Goal: Task Accomplishment & Management: Manage account settings

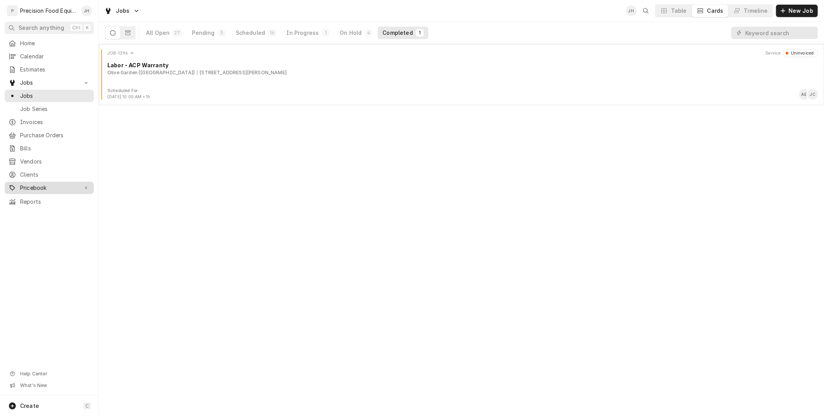
click at [33, 191] on span "Pricebook" at bounding box center [49, 188] width 58 height 8
click at [39, 212] on span "Parts & Materials" at bounding box center [55, 214] width 70 height 8
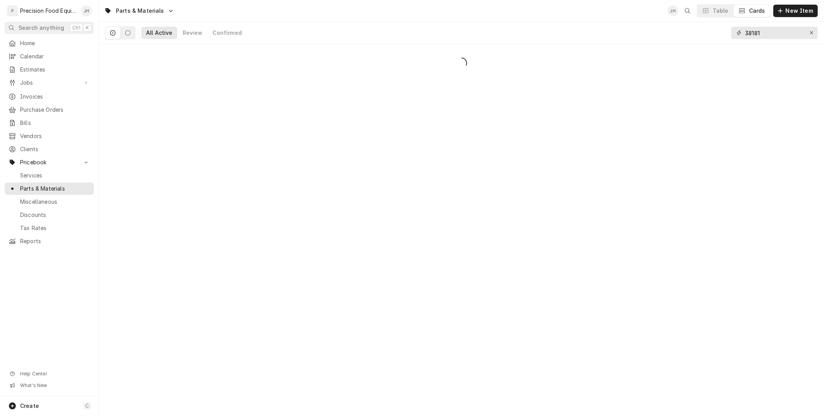
drag, startPoint x: 770, startPoint y: 31, endPoint x: 705, endPoint y: 43, distance: 66.0
click at [705, 43] on div "All Active Review Confirmed 38181" at bounding box center [461, 33] width 713 height 22
drag, startPoint x: 777, startPoint y: 32, endPoint x: 692, endPoint y: 39, distance: 85.7
click at [692, 39] on div "All Active 0 Review 0 Confirmed 0 262120" at bounding box center [461, 33] width 713 height 22
drag, startPoint x: 754, startPoint y: 34, endPoint x: 739, endPoint y: 34, distance: 14.3
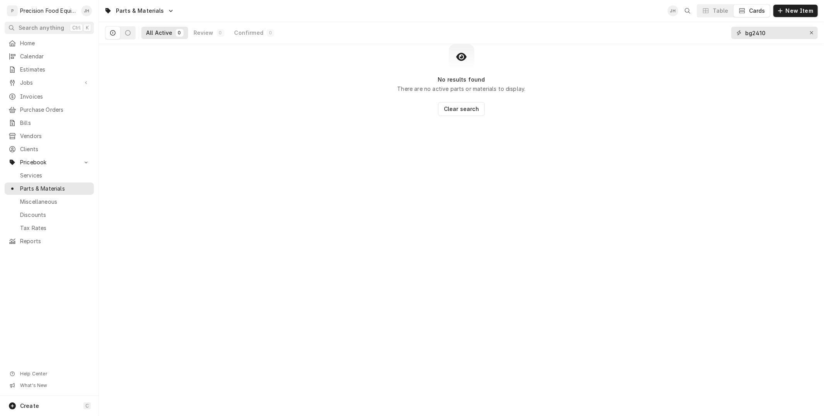
click at [740, 34] on div "bg2410" at bounding box center [774, 33] width 87 height 12
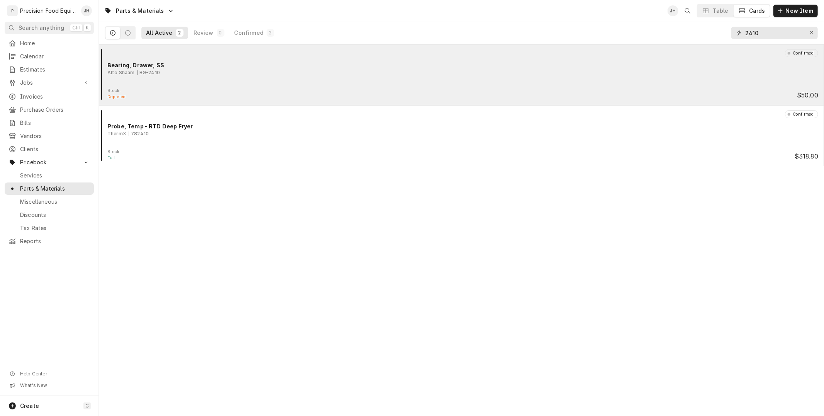
type input "2410"
click at [198, 79] on div "Confirmed Bearing, Drawer, SS Alto Shaam BG-2410" at bounding box center [461, 68] width 719 height 39
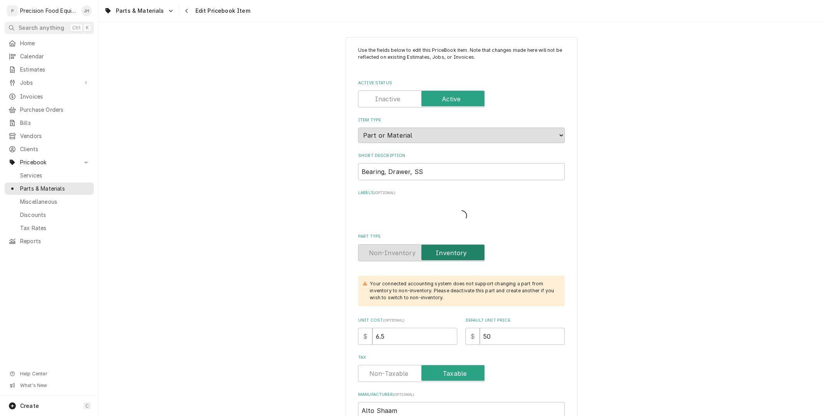
type textarea "x"
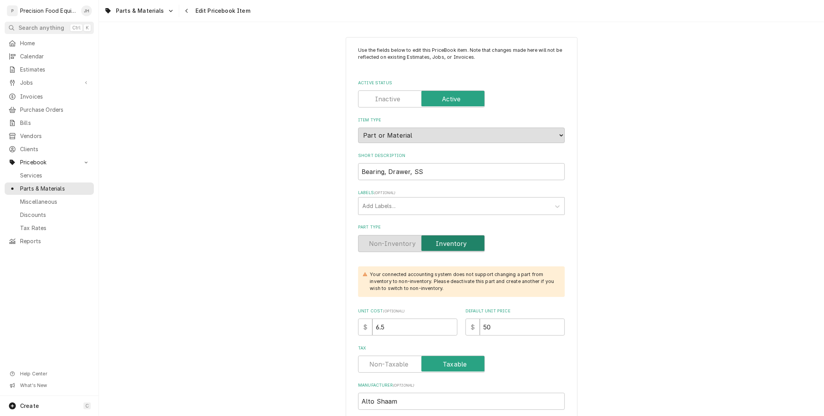
scroll to position [129, 0]
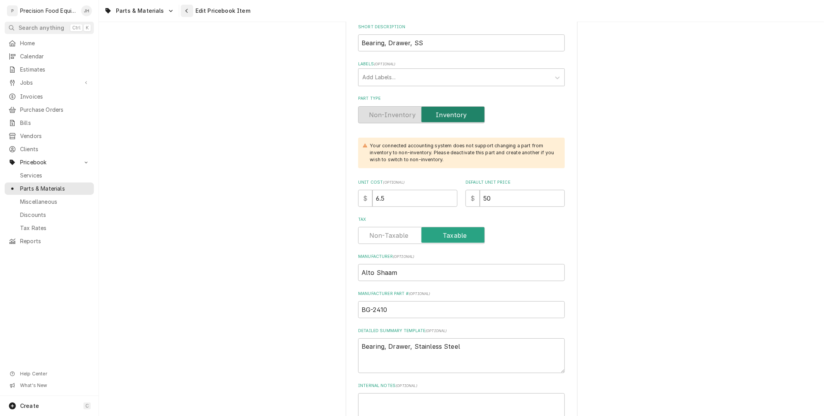
click at [185, 9] on icon "Navigate back" at bounding box center [186, 10] width 3 height 5
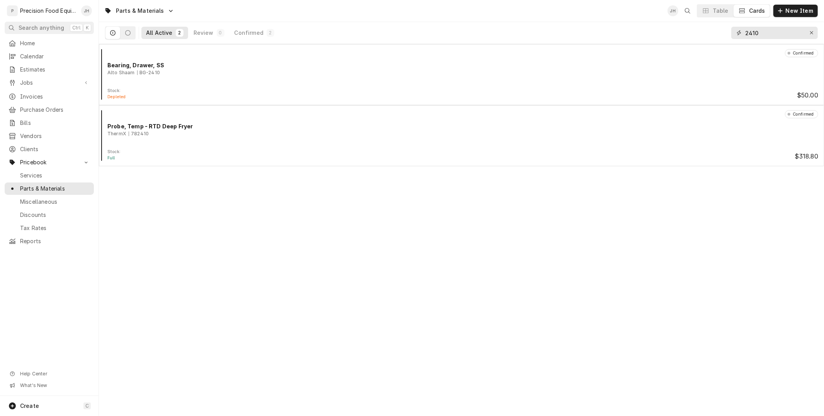
drag, startPoint x: 766, startPoint y: 32, endPoint x: 679, endPoint y: 40, distance: 88.1
click at [681, 44] on div "All Active 2 Review 0 Confirmed 2 2410" at bounding box center [461, 33] width 725 height 22
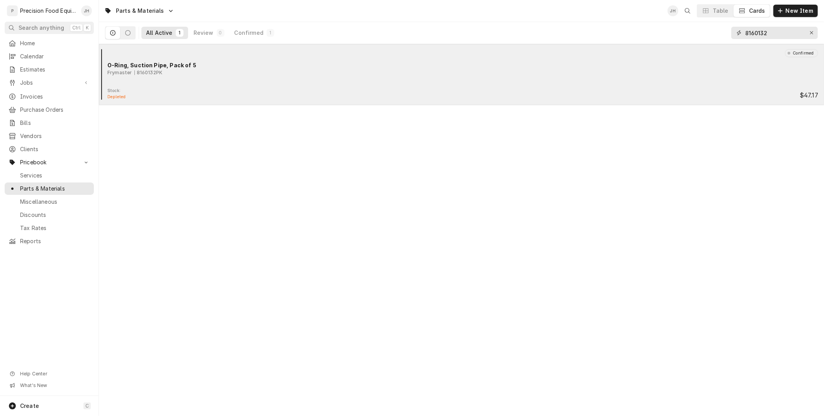
type input "8160132"
click at [255, 83] on div "Confirmed O-Ring, Suction Pipe, Pack of 5 Frymaster 8160132PK" at bounding box center [461, 68] width 719 height 39
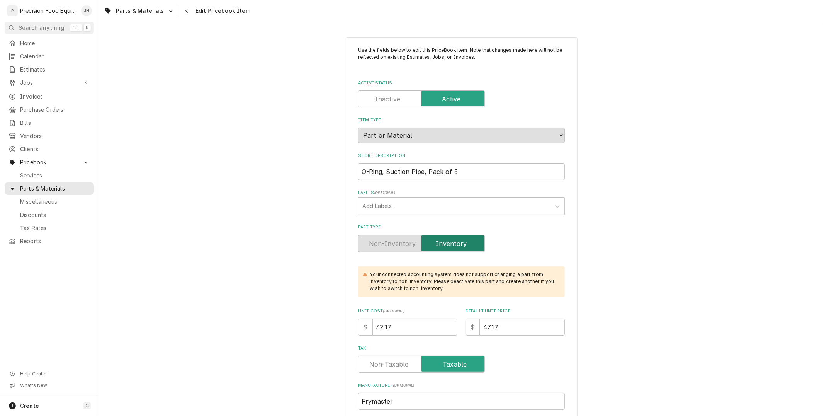
type textarea "x"
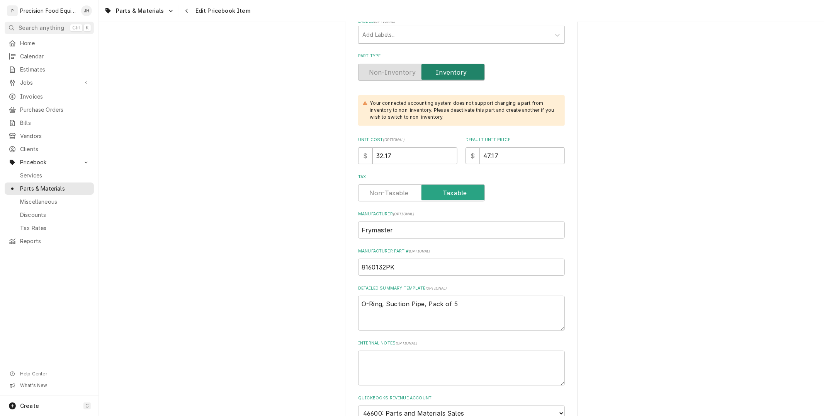
scroll to position [172, 0]
click at [183, 11] on div "Navigate back" at bounding box center [187, 11] width 8 height 8
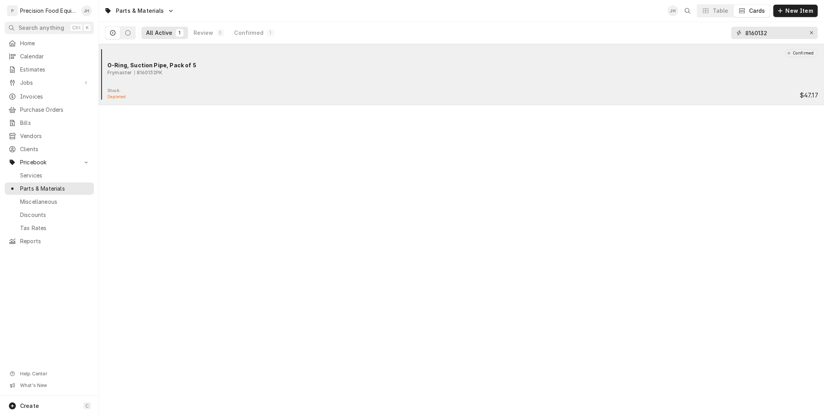
drag, startPoint x: 778, startPoint y: 29, endPoint x: 605, endPoint y: 47, distance: 174.0
click at [606, 47] on div "Parts & Materials JH Table Cards New Item All Active 1 Review 0 Confirmed 1 816…" at bounding box center [461, 208] width 725 height 416
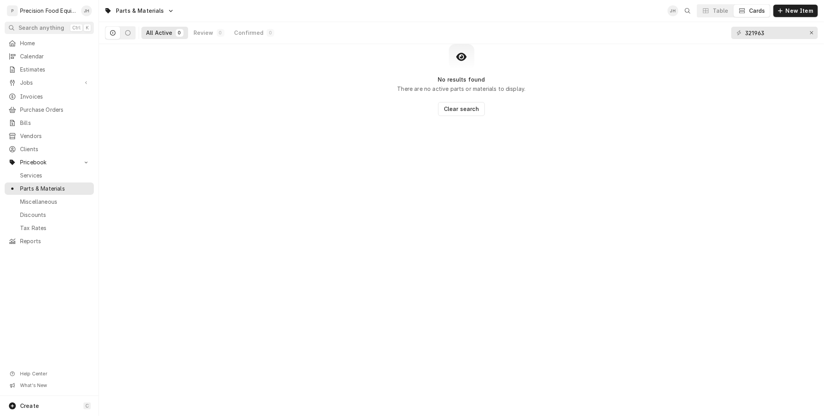
drag, startPoint x: 781, startPoint y: 26, endPoint x: 778, endPoint y: 28, distance: 4.0
click at [778, 28] on div "321963" at bounding box center [774, 33] width 87 height 22
drag, startPoint x: 782, startPoint y: 29, endPoint x: 627, endPoint y: 56, distance: 157.3
click at [629, 58] on div "Parts & Materials JH Table Cards New Item All Active 0 Review 0 Confirmed 0 321…" at bounding box center [461, 208] width 725 height 416
drag, startPoint x: 775, startPoint y: 33, endPoint x: 689, endPoint y: 51, distance: 87.6
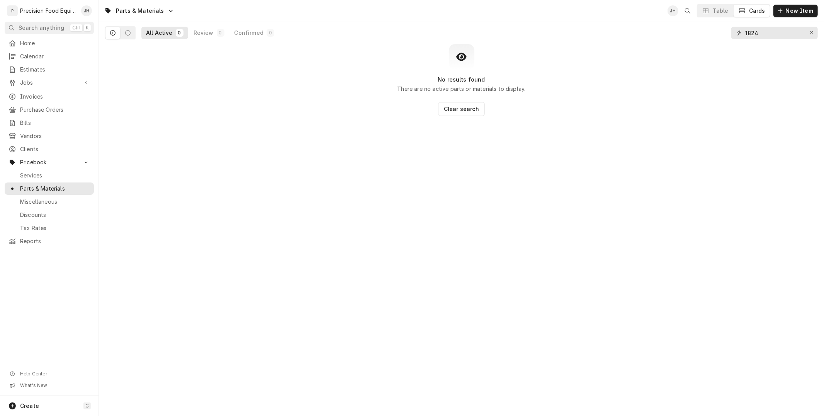
click at [690, 51] on div "Parts & Materials JH Table Cards New Item All Active 0 Review 0 Confirmed 0 182…" at bounding box center [461, 208] width 725 height 416
click at [754, 33] on input "816025" at bounding box center [774, 33] width 58 height 12
type input "816-025"
drag, startPoint x: 729, startPoint y: 39, endPoint x: 692, endPoint y: 42, distance: 37.3
click at [693, 42] on div "All Active 0 Review 0 Confirmed 0 816-025" at bounding box center [461, 33] width 713 height 22
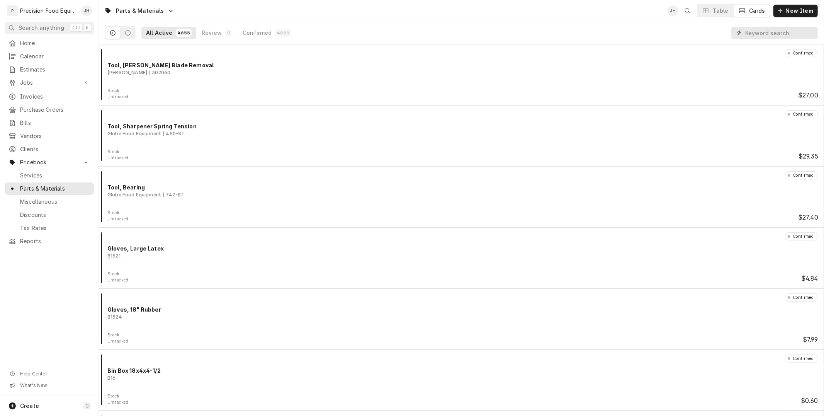
click at [755, 32] on input "Dynamic Content Wrapper" at bounding box center [779, 33] width 69 height 12
paste input "816-0729"
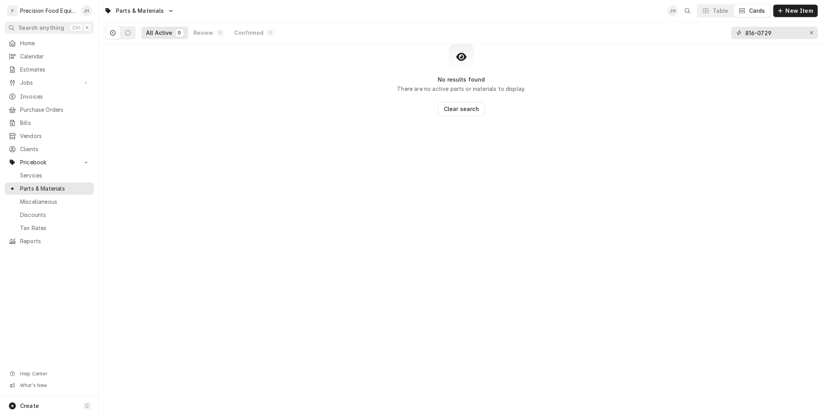
click at [758, 32] on input "816-0729" at bounding box center [774, 33] width 58 height 12
drag, startPoint x: 781, startPoint y: 32, endPoint x: 603, endPoint y: 38, distance: 177.8
click at [588, 41] on div "All Active 0 Review 0 Confirmed 0 8160729" at bounding box center [461, 33] width 713 height 22
paste input "625"
click at [755, 32] on input "8160625" at bounding box center [774, 33] width 58 height 12
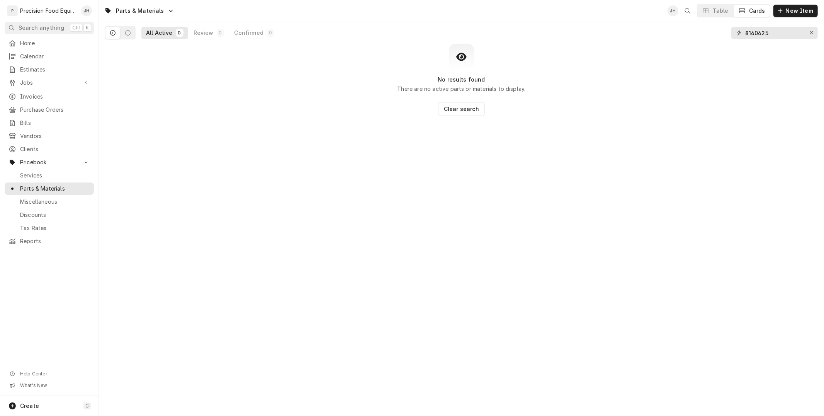
drag, startPoint x: 778, startPoint y: 29, endPoint x: 688, endPoint y: 37, distance: 89.7
click at [688, 37] on div "All Active 0 Review 0 Confirmed 0 8160625" at bounding box center [461, 33] width 713 height 22
paste input "-"
type input "816-0625"
drag, startPoint x: 776, startPoint y: 32, endPoint x: 463, endPoint y: 65, distance: 314.7
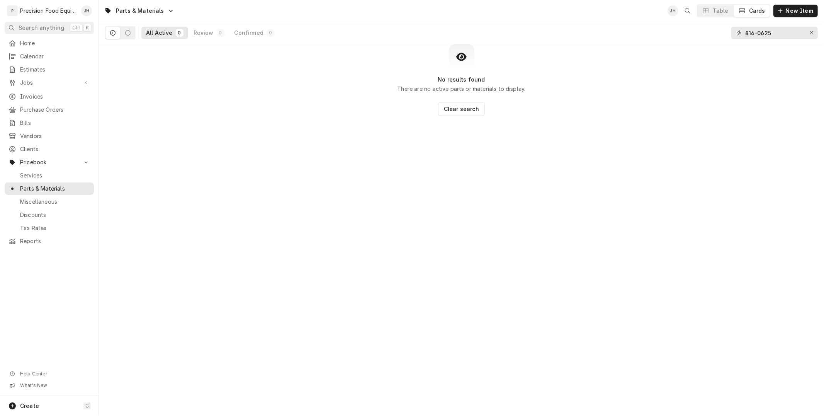
click at [463, 64] on div "Parts & Materials JH Table Cards New Item All Active 0 Review 0 Confirmed 0 816…" at bounding box center [461, 208] width 725 height 416
type input "r"
type input "drain connector"
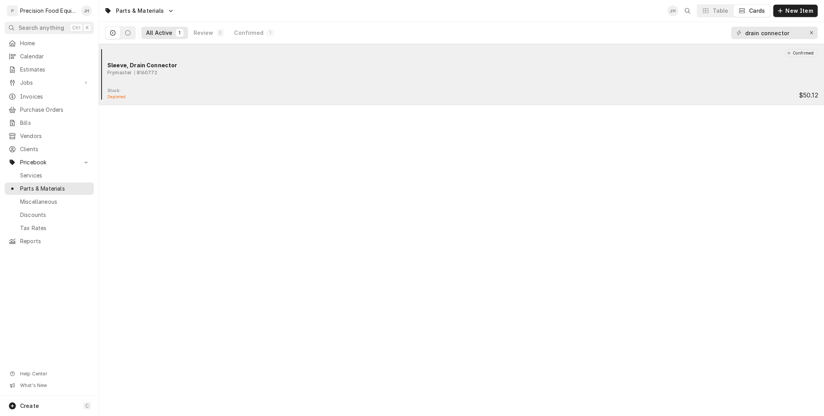
click at [465, 67] on div "Sleeve, Drain Connector" at bounding box center [462, 65] width 711 height 8
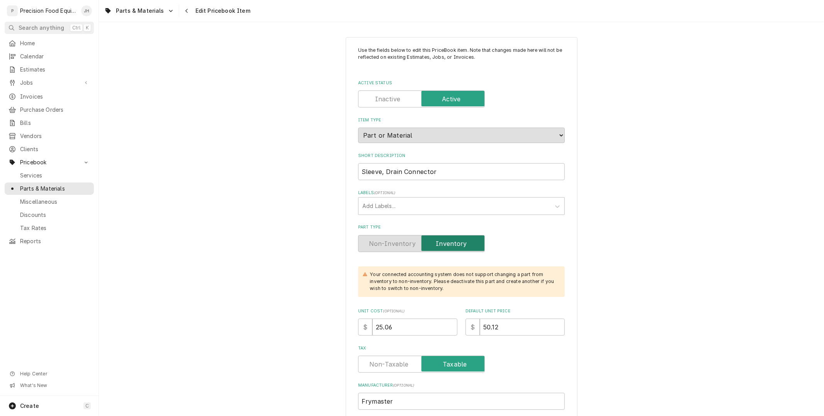
type textarea "x"
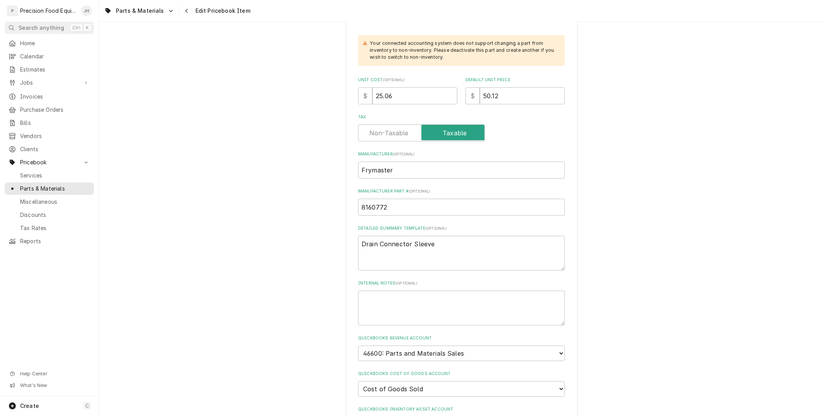
scroll to position [257, 0]
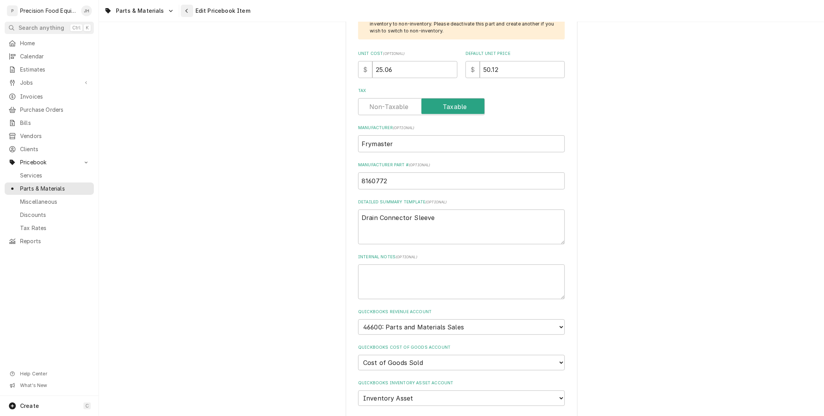
click at [184, 6] on button "Navigate back" at bounding box center [187, 11] width 12 height 12
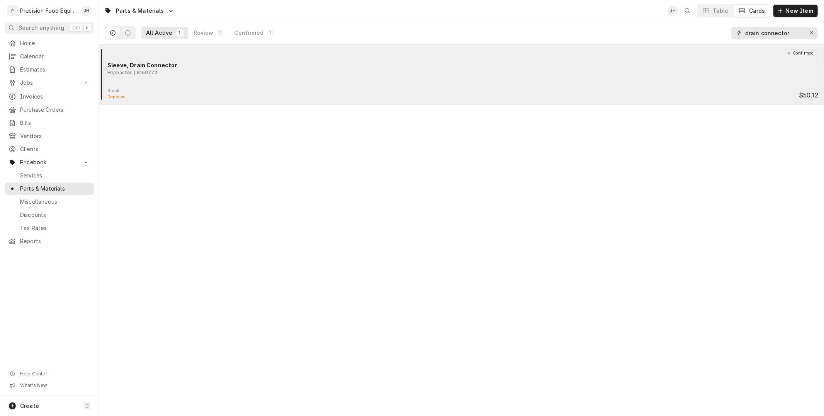
drag, startPoint x: 791, startPoint y: 34, endPoint x: 635, endPoint y: 56, distance: 157.6
click at [635, 56] on div "Parts & Materials JH Table Cards New Item All Active 1 Review 0 Confirmed 1 dra…" at bounding box center [461, 208] width 725 height 416
type input "55135"
click at [178, 63] on div "Blade assy- EZ Slicer Set" at bounding box center [462, 65] width 711 height 8
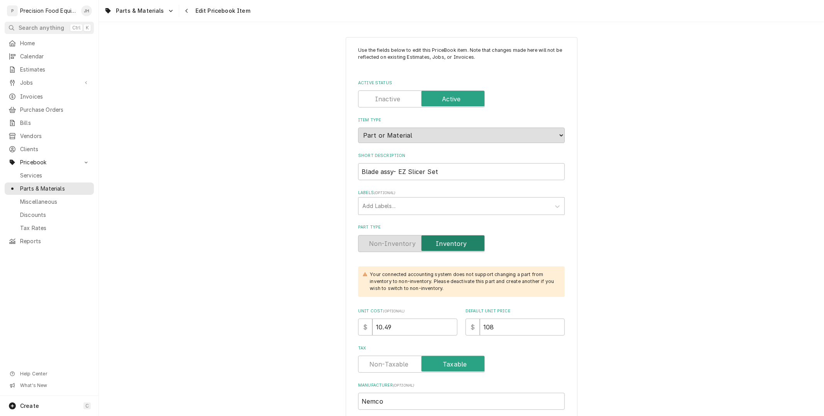
type textarea "x"
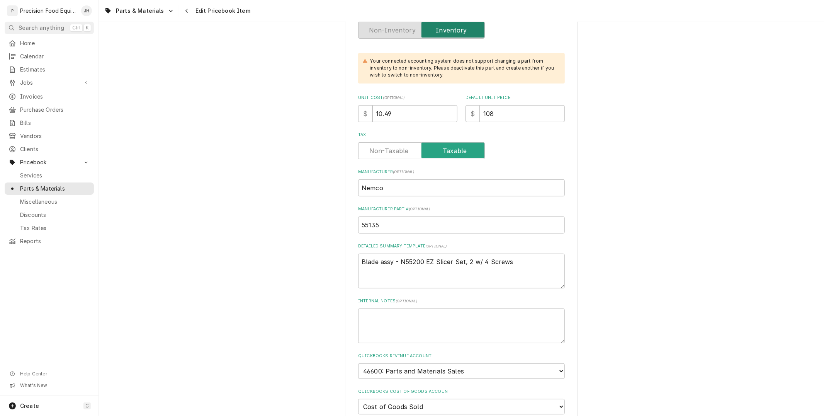
scroll to position [214, 0]
click at [183, 12] on div "Navigate back" at bounding box center [187, 11] width 8 height 8
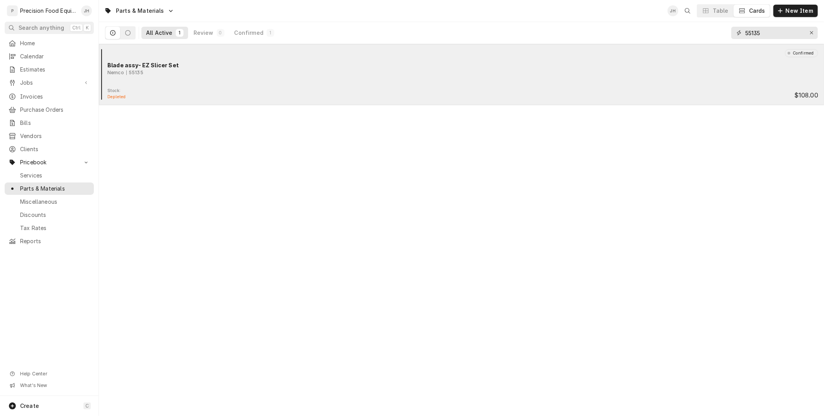
drag, startPoint x: 767, startPoint y: 33, endPoint x: 628, endPoint y: 59, distance: 141.5
click at [628, 57] on div "Parts & Materials JH Table Cards New Item All Active 1 Review 0 Confirmed 1 551…" at bounding box center [461, 208] width 725 height 416
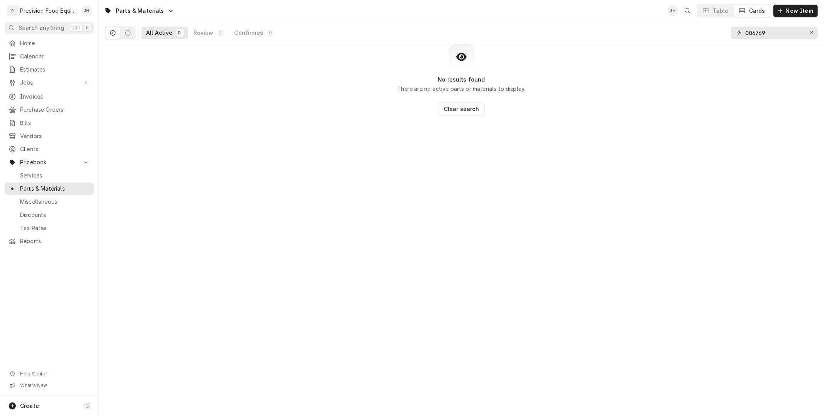
drag, startPoint x: 776, startPoint y: 29, endPoint x: 552, endPoint y: 54, distance: 225.4
click at [552, 53] on div "Parts & Materials JH Table Cards New Item All Active 0 Review 0 Confirmed 0 006…" at bounding box center [461, 208] width 725 height 416
type input "6"
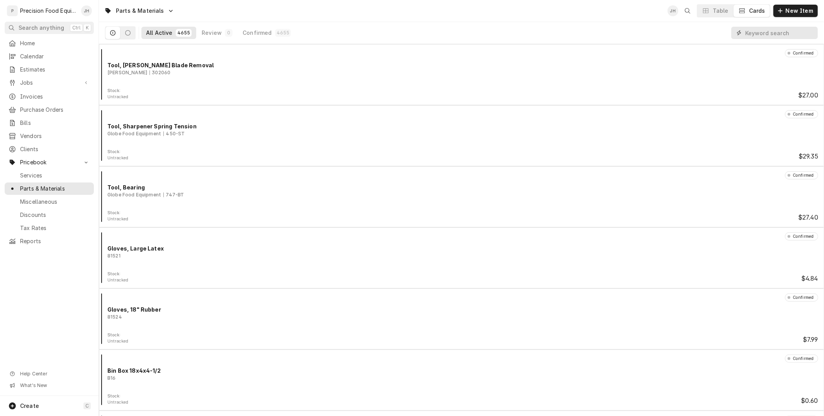
click at [774, 32] on input "Dynamic Content Wrapper" at bounding box center [779, 33] width 69 height 12
paste input "1060T20"
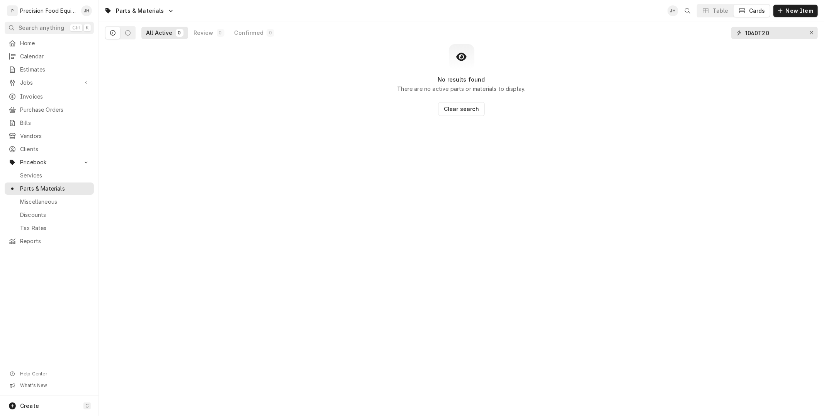
drag, startPoint x: 777, startPoint y: 29, endPoint x: 737, endPoint y: 30, distance: 40.2
click at [690, 25] on div "All Active 0 Review 0 Confirmed 0 1060T20" at bounding box center [461, 33] width 713 height 22
paste input "8246NZ"
drag, startPoint x: 781, startPoint y: 33, endPoint x: 651, endPoint y: 41, distance: 130.9
click at [651, 41] on div "All Active 0 Review 0 Confirmed 0 8246NZ" at bounding box center [461, 33] width 713 height 22
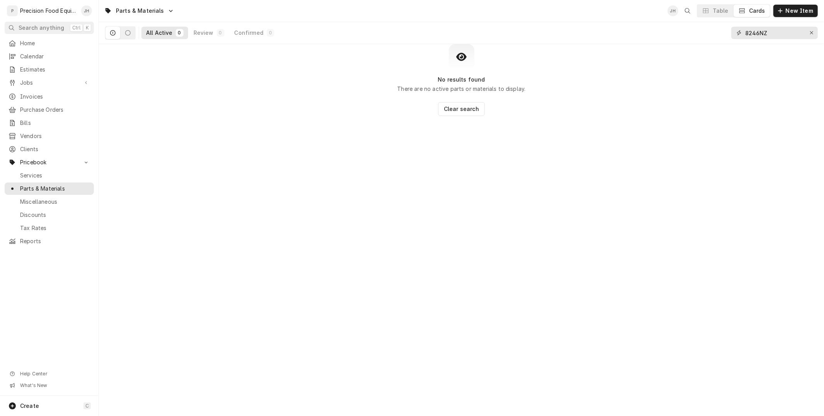
paste input "6-4-RT-6-"
drag, startPoint x: 785, startPoint y: 36, endPoint x: 532, endPoint y: 51, distance: 252.7
click at [535, 50] on div "Parts & Materials JH Table Cards New Item All Active 0 Review 0 Confirmed 0 86-…" at bounding box center [461, 208] width 725 height 416
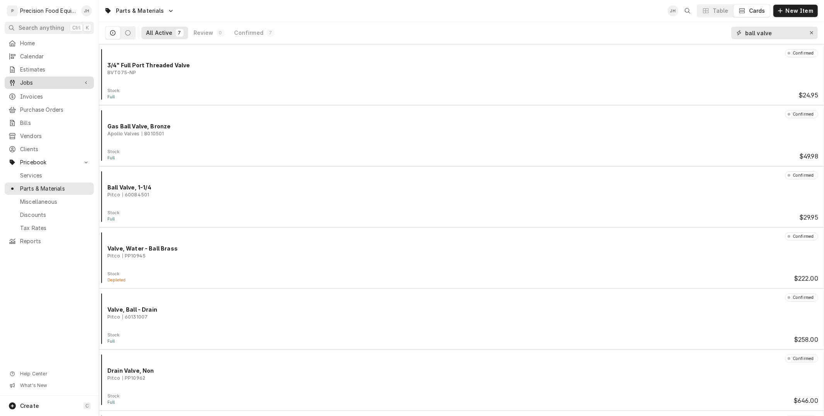
type input "ball valve"
click at [52, 86] on span "Jobs" at bounding box center [49, 83] width 58 height 8
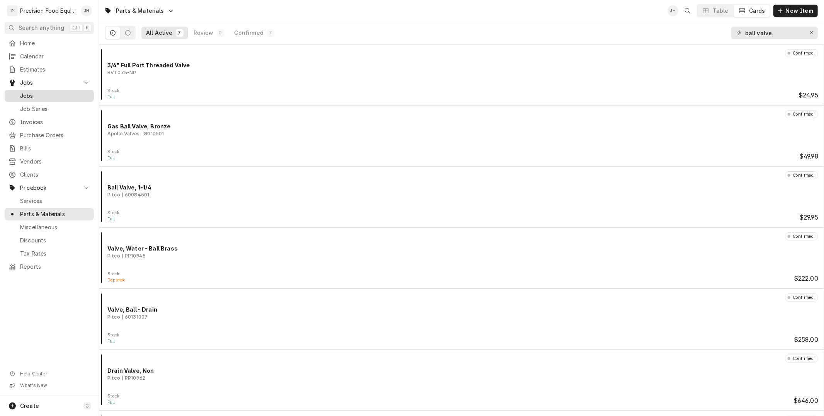
click at [55, 96] on span "Jobs" at bounding box center [55, 96] width 70 height 8
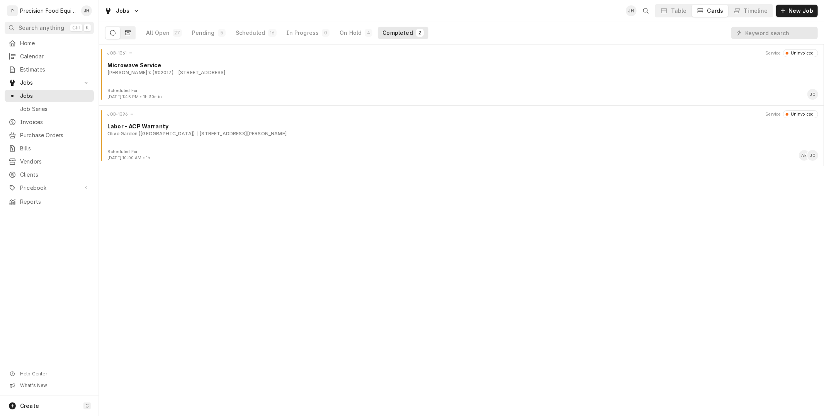
click at [121, 35] on button "Dynamic Content Wrapper" at bounding box center [128, 33] width 15 height 12
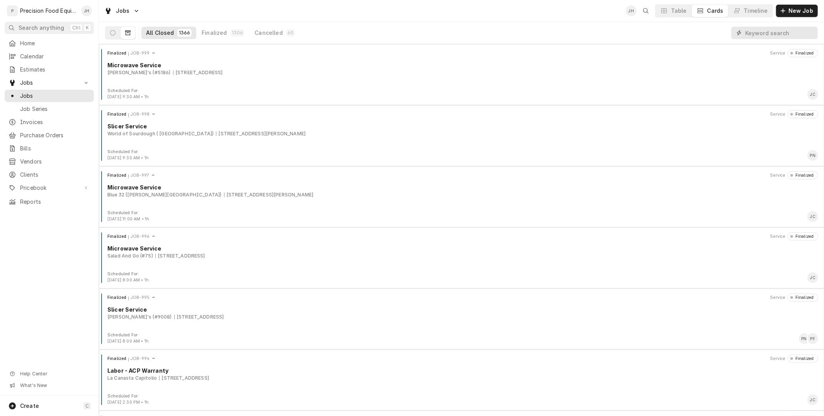
click at [771, 30] on input "Dynamic Content Wrapper" at bounding box center [779, 33] width 69 height 12
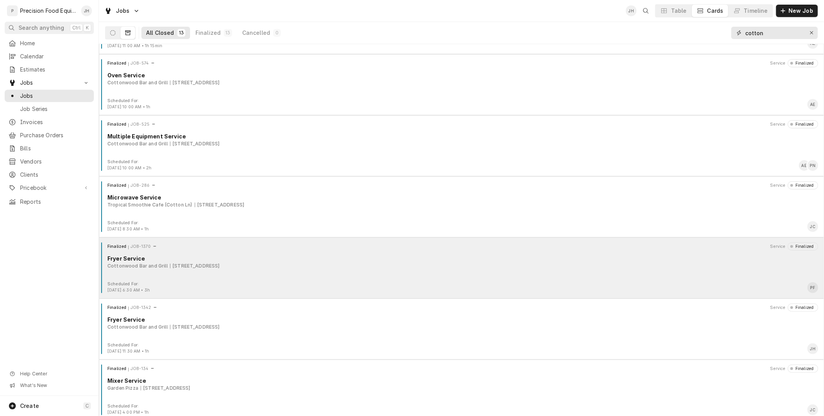
scroll to position [421, 0]
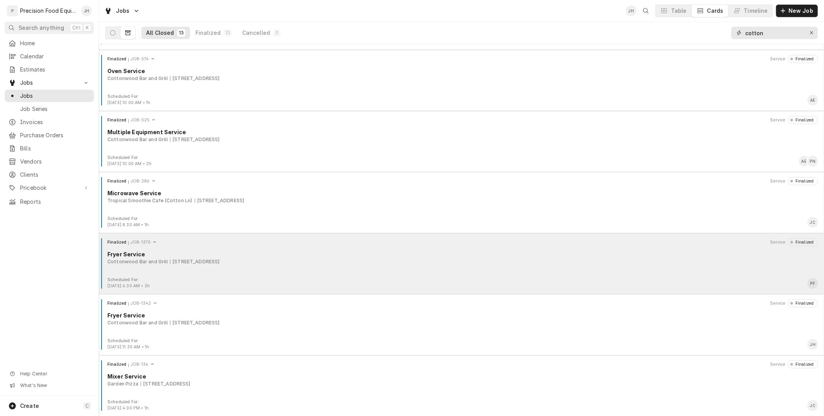
type input "cotton"
click at [245, 274] on div "Finalized JOB-1370 Service Finalized Fryer Service Cottonwood Bar and Grill 256…" at bounding box center [461, 257] width 719 height 39
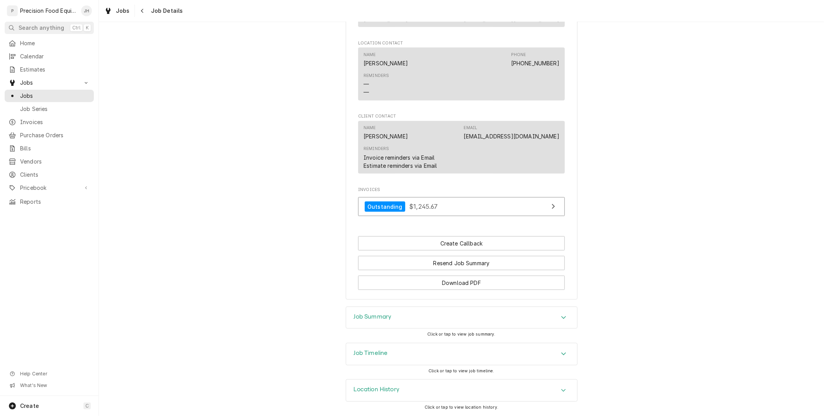
scroll to position [553, 0]
click at [442, 325] on div "Job Summary" at bounding box center [461, 318] width 231 height 22
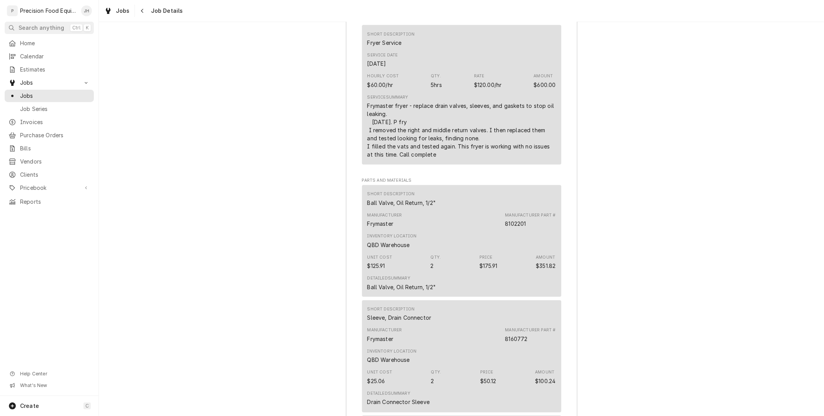
scroll to position [982, 0]
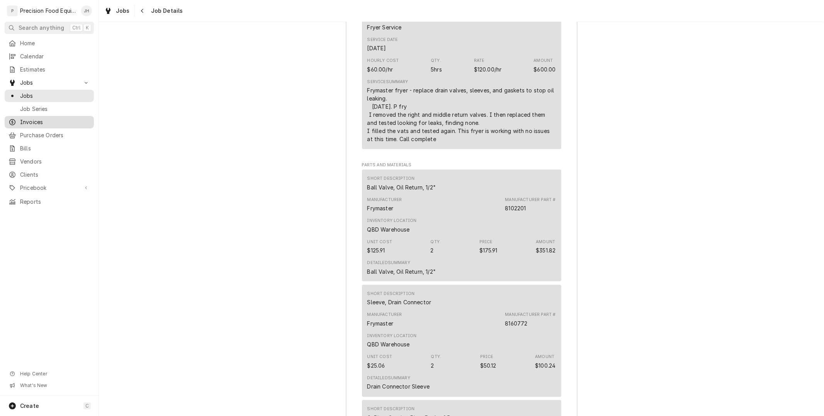
click at [31, 119] on span "Invoices" at bounding box center [55, 122] width 70 height 8
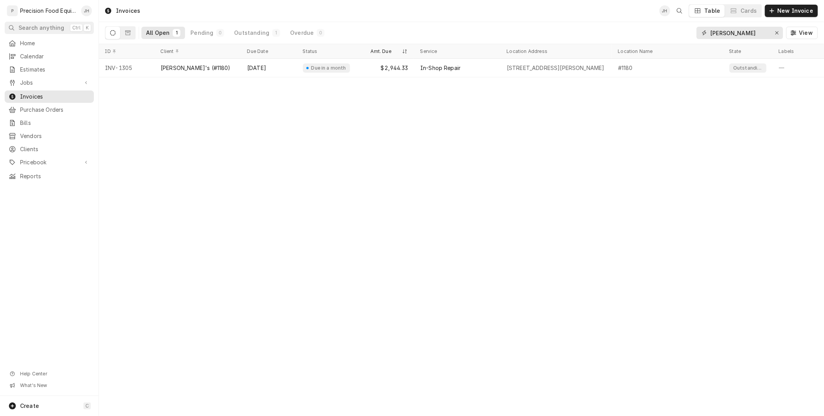
drag, startPoint x: 753, startPoint y: 33, endPoint x: 675, endPoint y: 41, distance: 79.3
click at [675, 41] on div "All Open 1 Pending 0 Outstanding 1 Overdue 0 ANDY DEVINE View" at bounding box center [461, 33] width 713 height 22
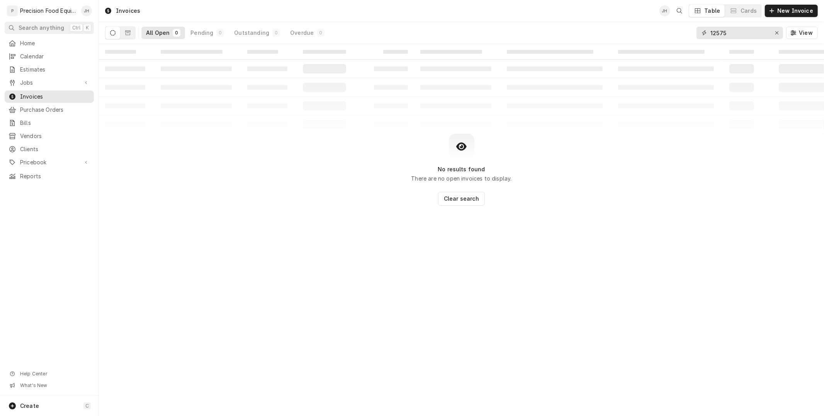
drag, startPoint x: 744, startPoint y: 37, endPoint x: 645, endPoint y: 36, distance: 99.3
click at [646, 36] on div "All Open 0 Pending 0 Outstanding 0 Overdue 0 12575 View" at bounding box center [461, 33] width 713 height 22
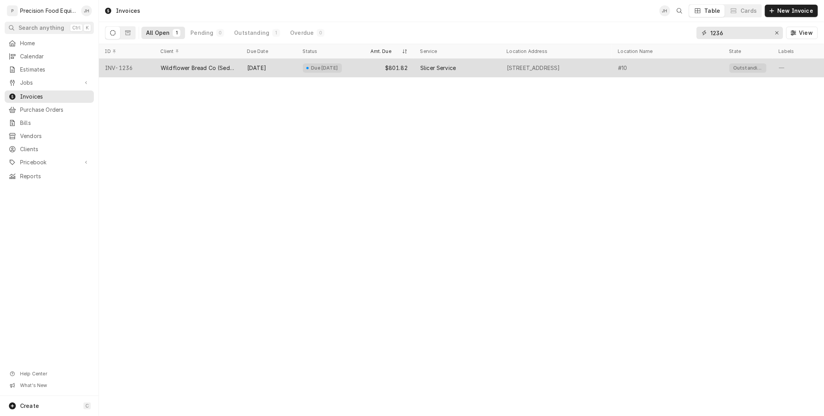
type input "1236"
click at [230, 74] on div "Wildflower Bread Co (Sedona - #10)" at bounding box center [198, 68] width 87 height 19
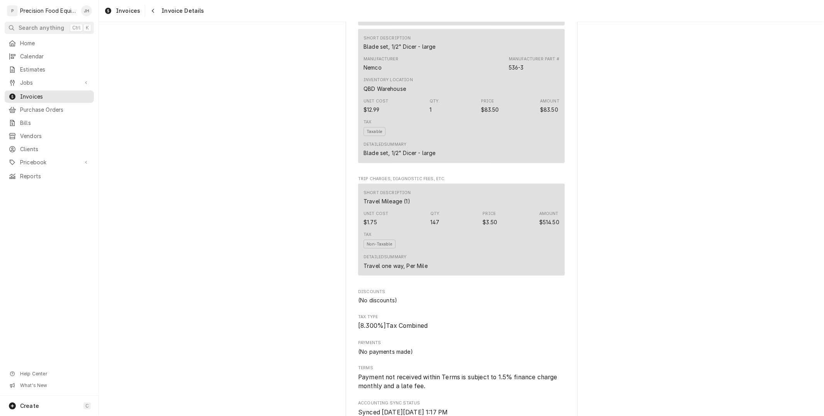
scroll to position [1031, 0]
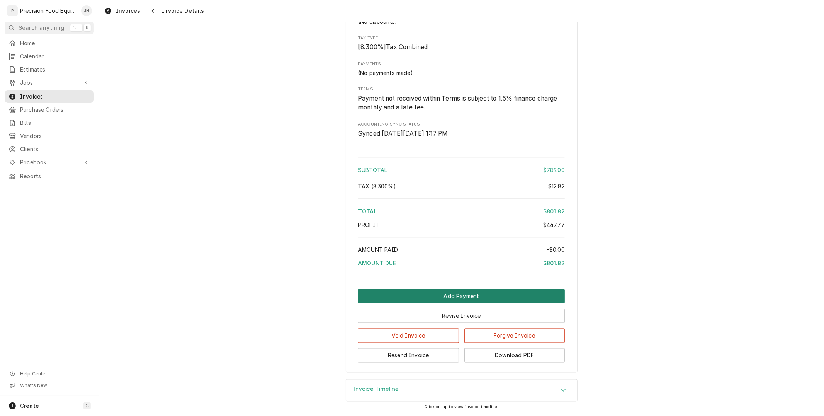
click at [471, 292] on button "Add Payment" at bounding box center [461, 296] width 207 height 14
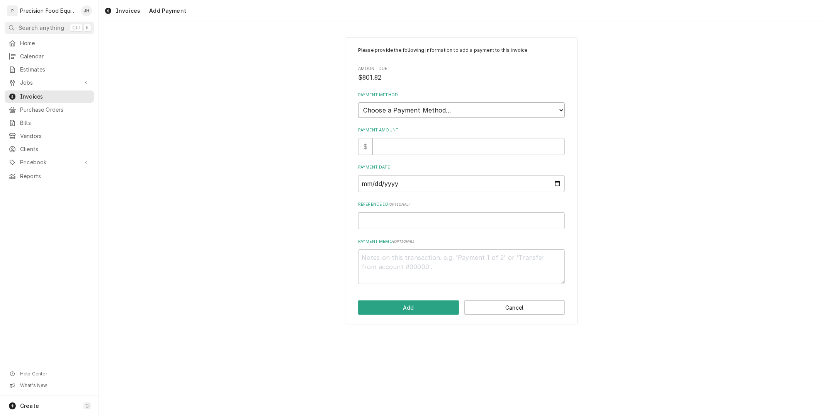
click at [399, 115] on select "Choose a Payment Method... Cash Check Credit/Debit Card ACH/eCheck Other" at bounding box center [461, 109] width 207 height 15
select select "2"
click at [358, 102] on select "Choose a Payment Method... Cash Check Credit/Debit Card ACH/eCheck Other" at bounding box center [461, 109] width 207 height 15
click at [406, 145] on input "Payment Amount" at bounding box center [468, 146] width 192 height 17
type textarea "x"
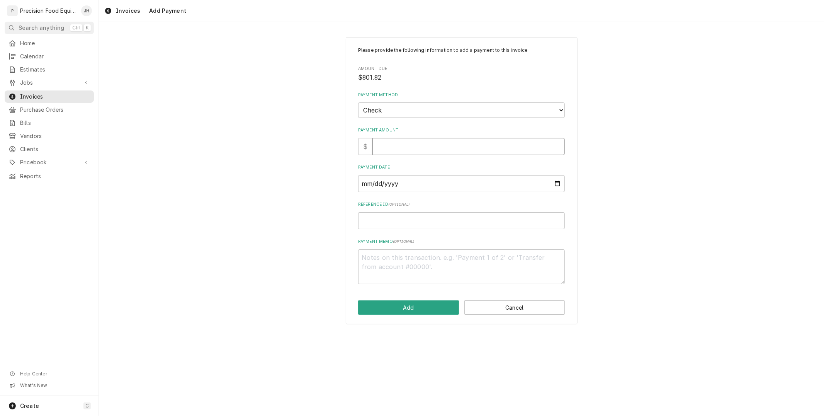
type input "8"
type textarea "x"
type input "80"
type textarea "x"
type input "801"
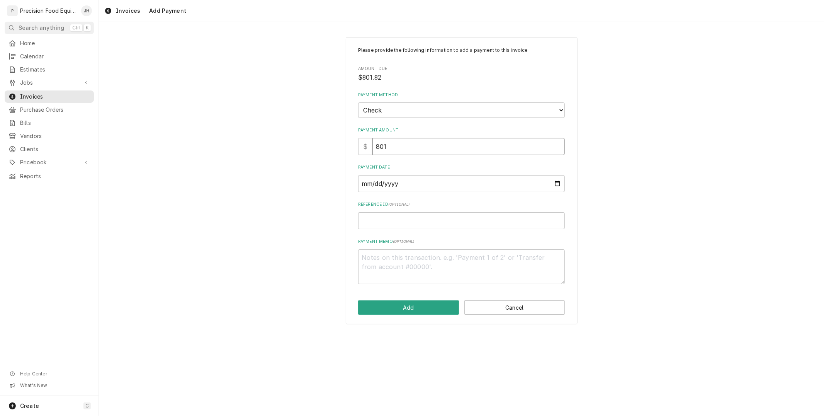
type textarea "x"
type input "801.8"
type textarea "x"
type input "801.82"
click at [488, 189] on input "Payment Date" at bounding box center [461, 183] width 207 height 17
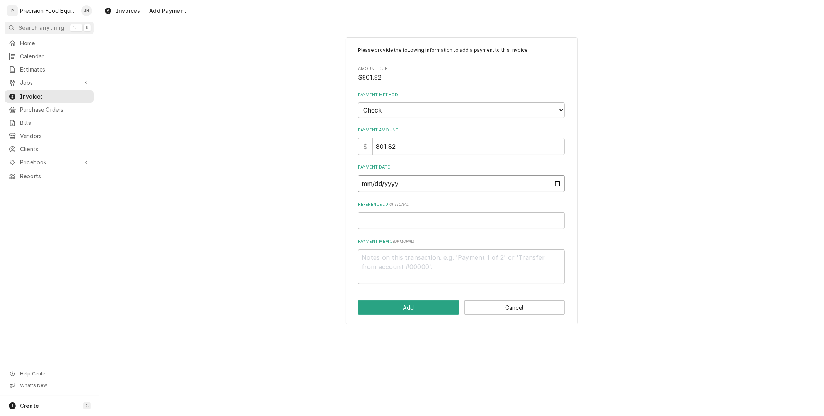
click at [552, 182] on input "Payment Date" at bounding box center [461, 183] width 207 height 17
click at [559, 181] on input "Payment Date" at bounding box center [461, 183] width 207 height 17
type input "2025-08-25"
click at [407, 224] on input "Reference ID ( optional )" at bounding box center [461, 220] width 207 height 17
type textarea "x"
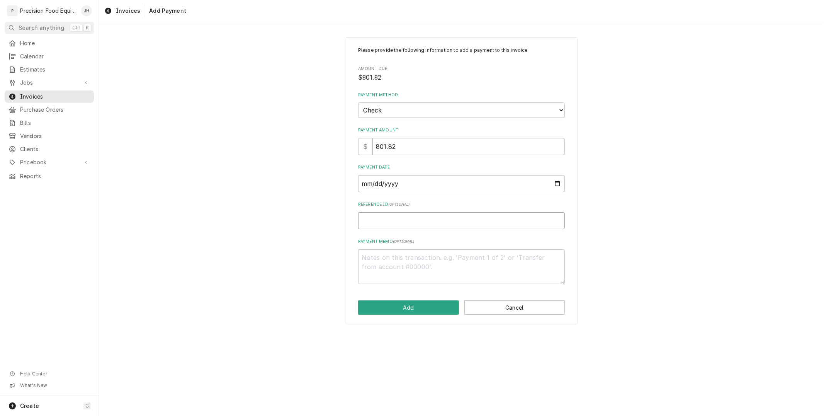
type input "2"
type textarea "x"
type input "22"
type textarea "x"
type input "220"
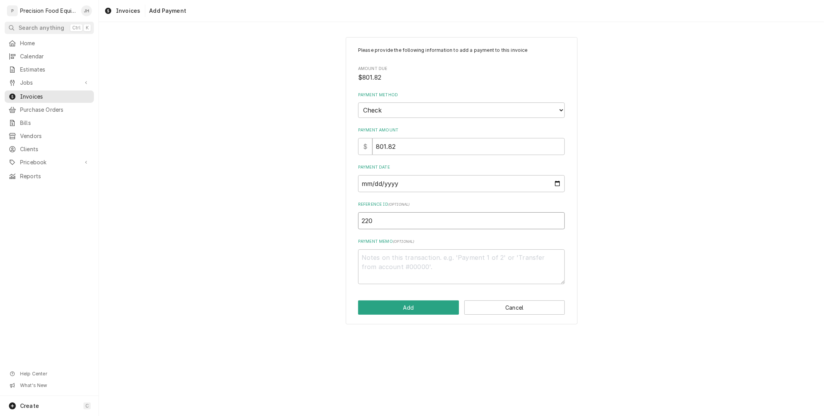
type textarea "x"
type input "2209"
type textarea "x"
type input "22096"
click at [449, 274] on textarea "Payment Memo ( optional )" at bounding box center [461, 266] width 207 height 35
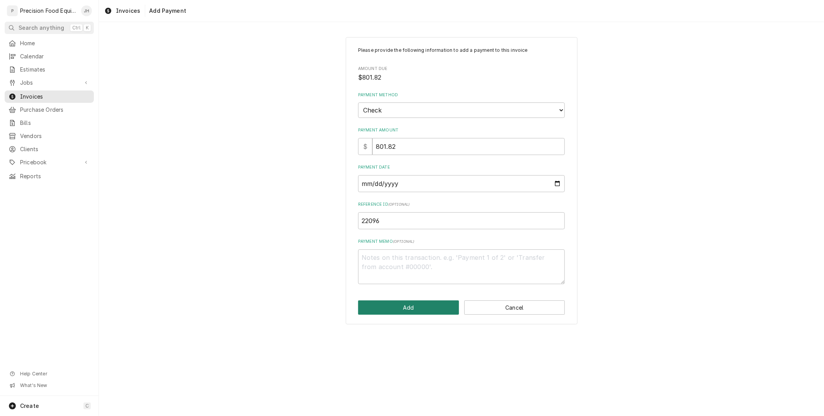
click at [426, 302] on button "Add" at bounding box center [408, 307] width 101 height 14
type textarea "x"
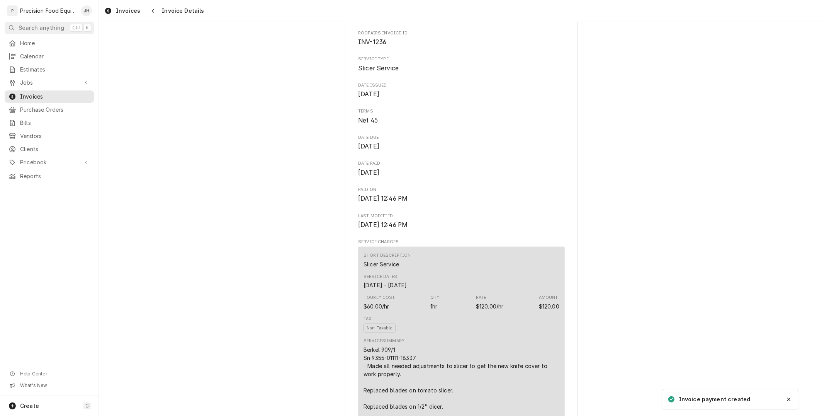
scroll to position [472, 0]
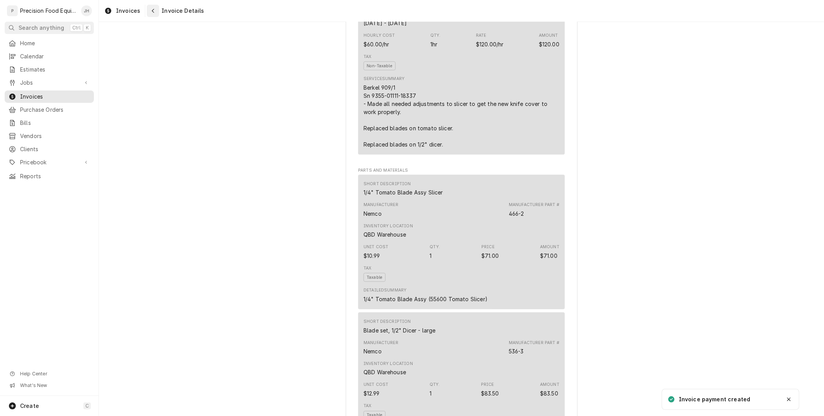
click at [151, 12] on icon "Navigate back" at bounding box center [152, 10] width 3 height 5
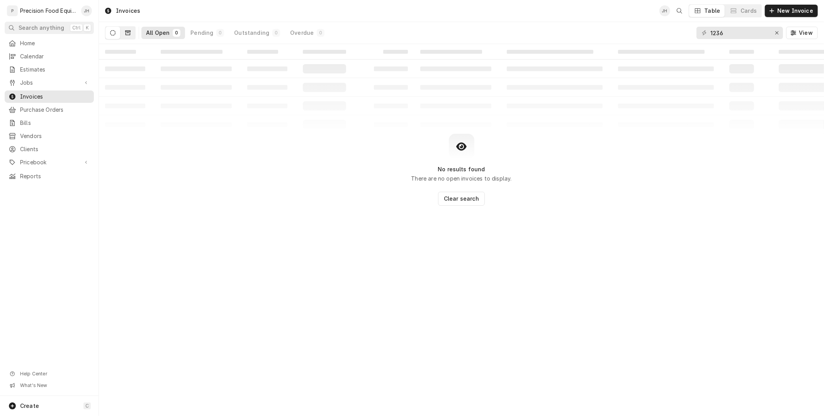
click at [127, 32] on icon "Dynamic Content Wrapper" at bounding box center [127, 32] width 5 height 5
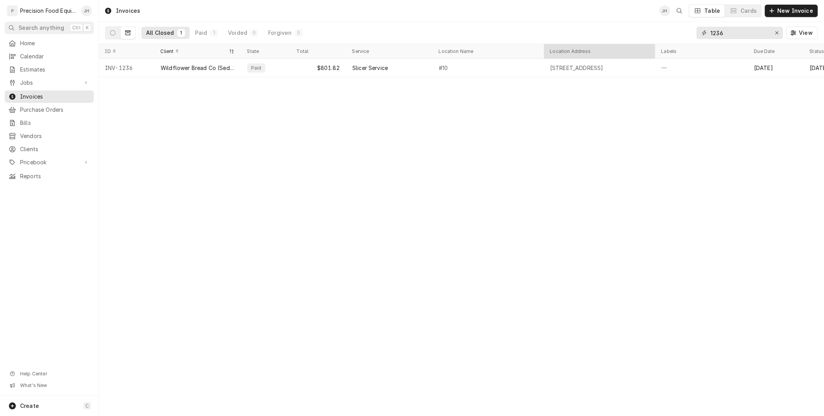
drag, startPoint x: 675, startPoint y: 39, endPoint x: 581, endPoint y: 47, distance: 94.2
click at [581, 47] on div "Invoices JH Table Cards New Invoice All Closed 1 Paid 1 Voided 0 Forgiven 0 123…" at bounding box center [461, 208] width 725 height 416
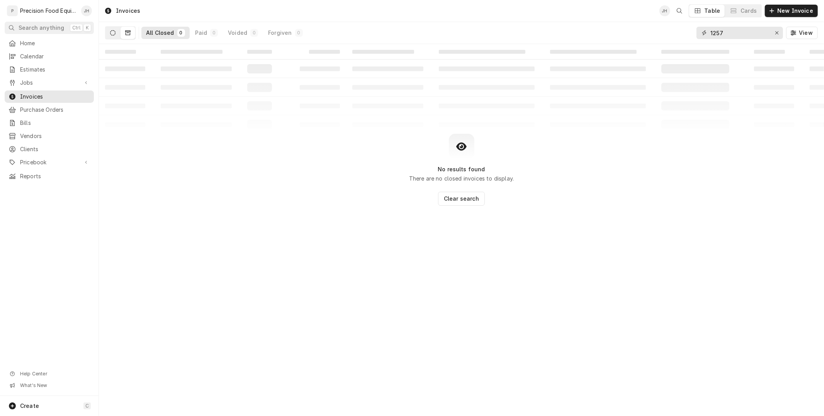
type input "1257"
click at [114, 32] on icon "Dynamic Content Wrapper" at bounding box center [112, 32] width 5 height 5
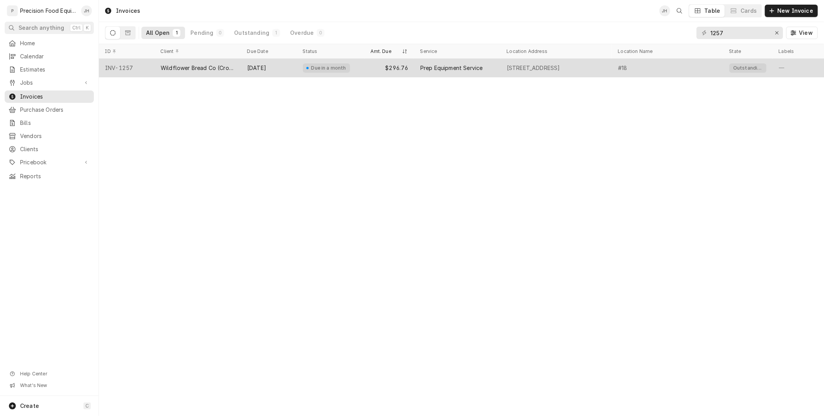
click at [416, 68] on div "Prep Equipment Service" at bounding box center [457, 68] width 87 height 19
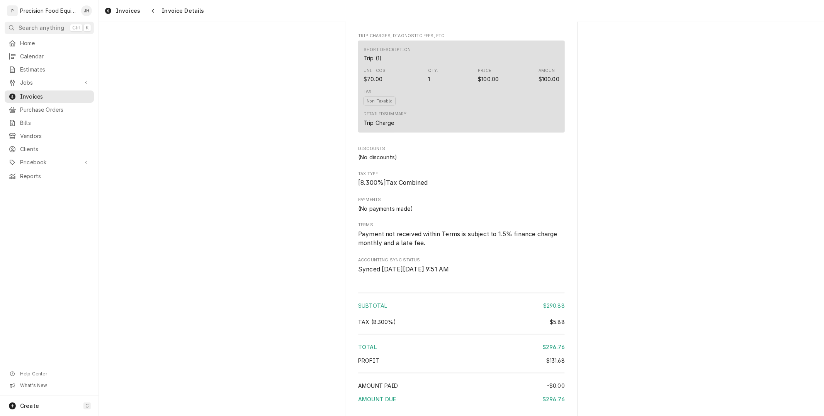
scroll to position [974, 0]
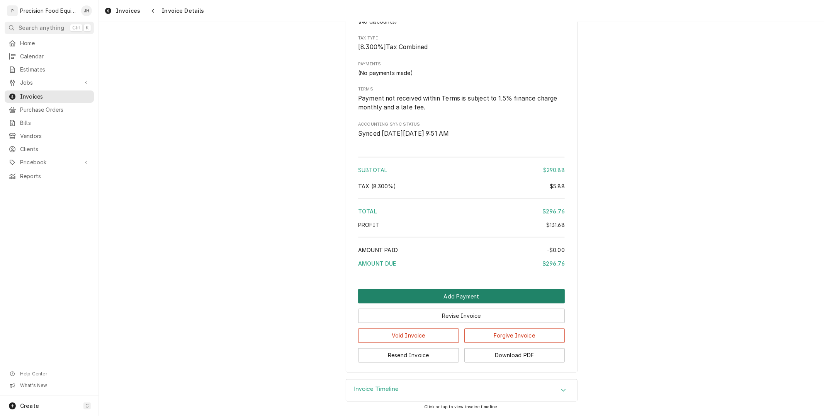
click at [516, 297] on button "Add Payment" at bounding box center [461, 296] width 207 height 14
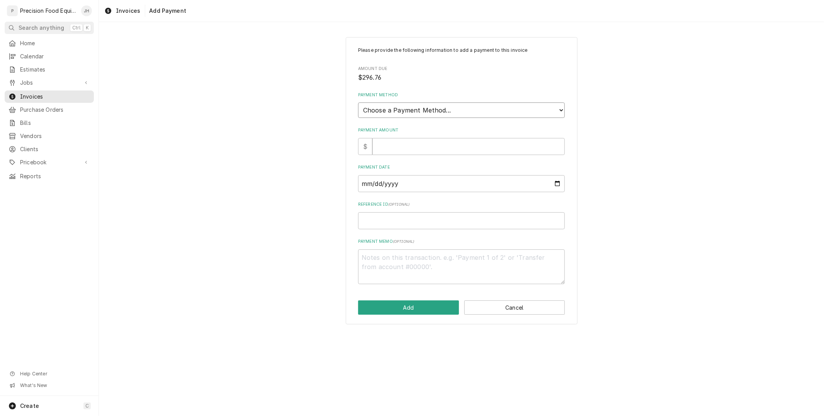
click at [403, 108] on select "Choose a Payment Method... Cash Check Credit/Debit Card ACH/eCheck Other" at bounding box center [461, 109] width 207 height 15
select select "2"
click at [358, 102] on select "Choose a Payment Method... Cash Check Credit/Debit Card ACH/eCheck Other" at bounding box center [461, 109] width 207 height 15
click at [430, 150] on input "Payment Amount" at bounding box center [468, 146] width 192 height 17
type textarea "x"
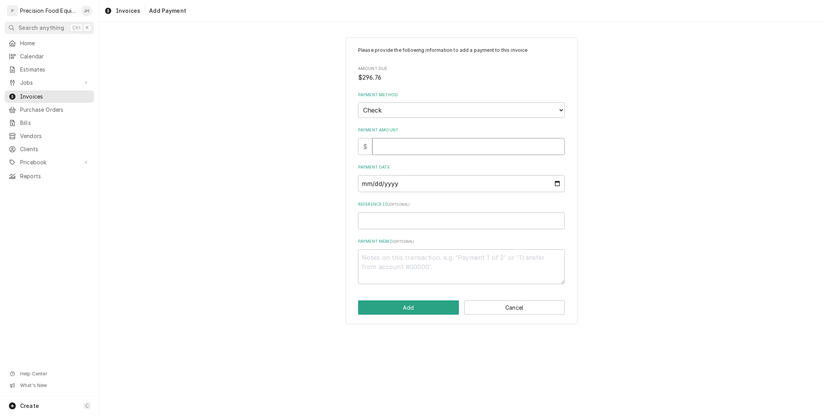
type input "2"
type textarea "x"
type input "29"
type textarea "x"
type input "296"
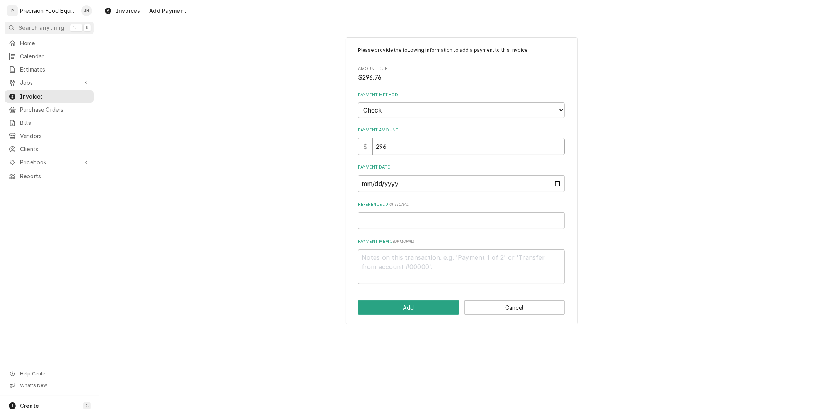
type textarea "x"
type input "296.7"
type textarea "x"
type input "296.76"
click at [423, 182] on input "Payment Date" at bounding box center [461, 183] width 207 height 17
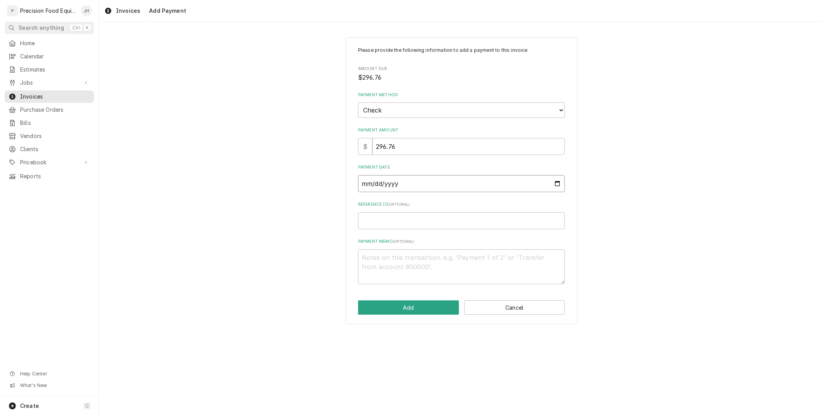
click at [554, 186] on input "Payment Date" at bounding box center [461, 183] width 207 height 17
click at [556, 180] on input "Payment Date" at bounding box center [461, 183] width 207 height 17
type textarea "x"
type input "2025-08-25"
click at [419, 226] on input "Reference ID ( optional )" at bounding box center [461, 220] width 207 height 17
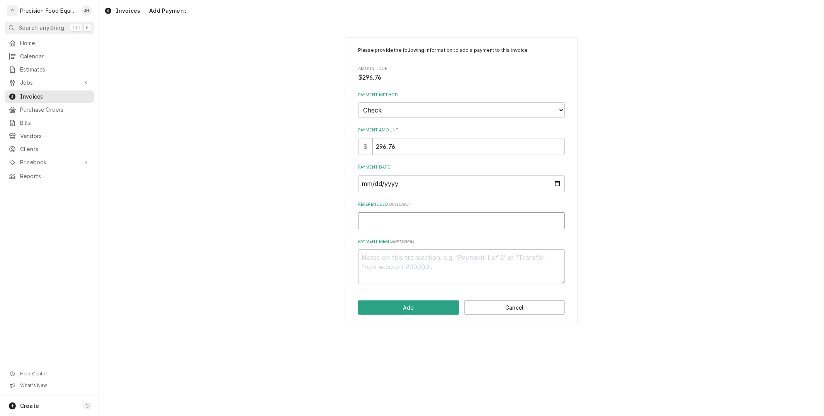
type textarea "x"
type input "2"
type textarea "x"
type input "22"
type textarea "x"
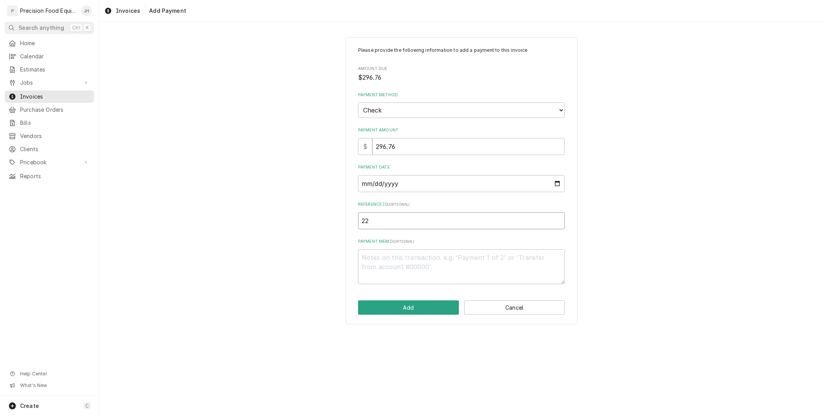
type input "220"
type textarea "x"
type input "2209"
type textarea "x"
type input "22096"
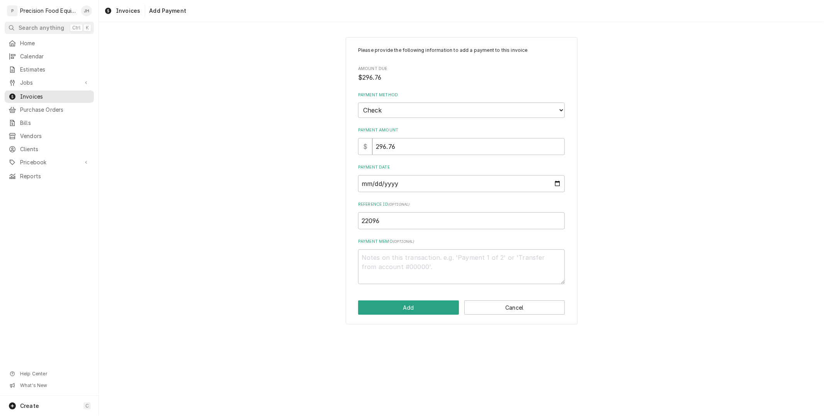
click at [411, 295] on div "Please provide the following information to add a payment to this invoice Amoun…" at bounding box center [462, 180] width 232 height 287
click at [410, 304] on button "Add" at bounding box center [408, 307] width 101 height 14
type textarea "x"
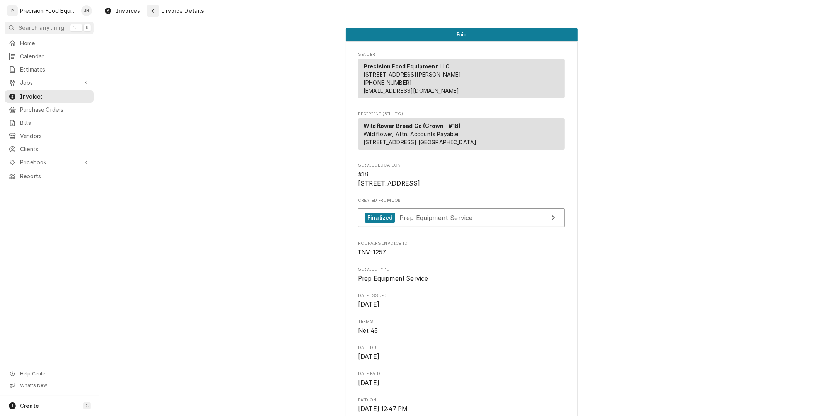
click at [151, 10] on icon "Navigate back" at bounding box center [152, 10] width 3 height 5
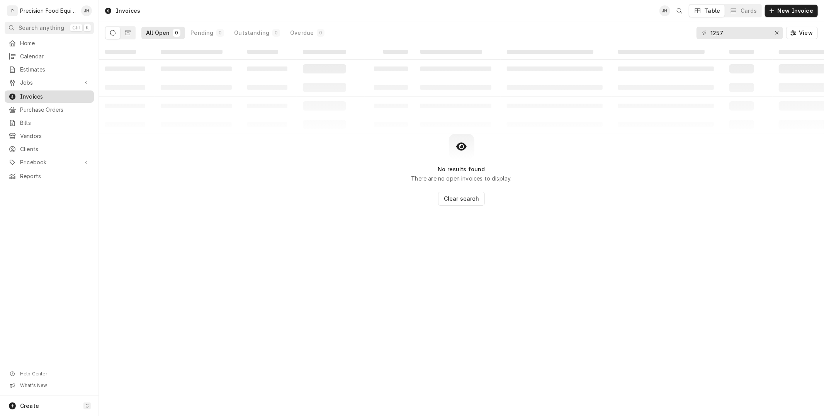
click at [48, 102] on link "Invoices" at bounding box center [49, 96] width 89 height 12
click at [777, 32] on icon "Erase input" at bounding box center [777, 32] width 4 height 5
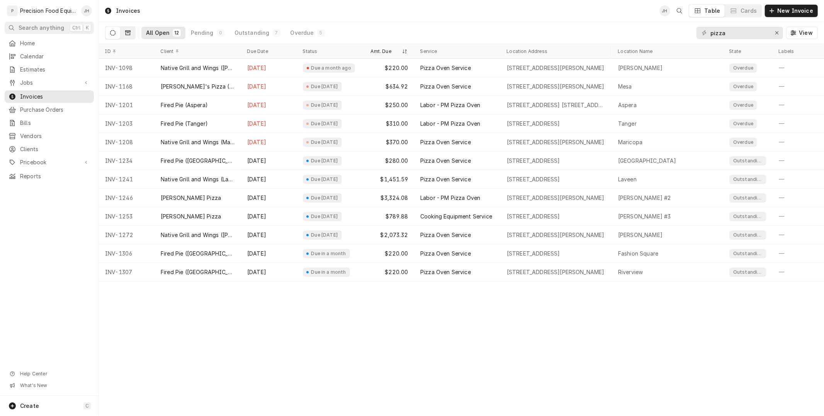
click at [128, 29] on button "Dynamic Content Wrapper" at bounding box center [128, 33] width 15 height 12
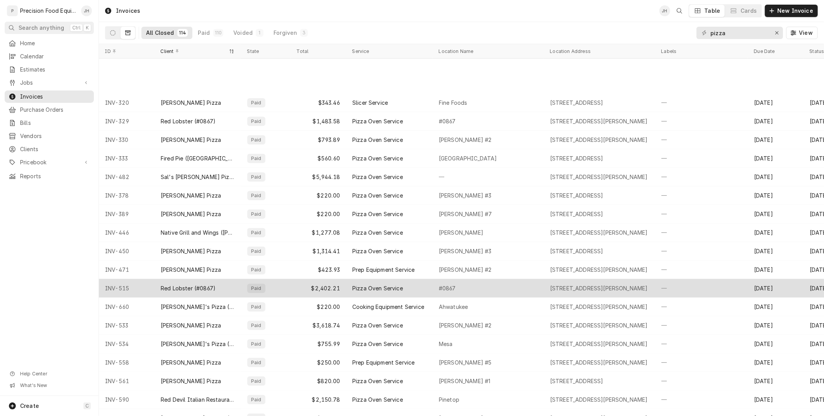
scroll to position [707, 0]
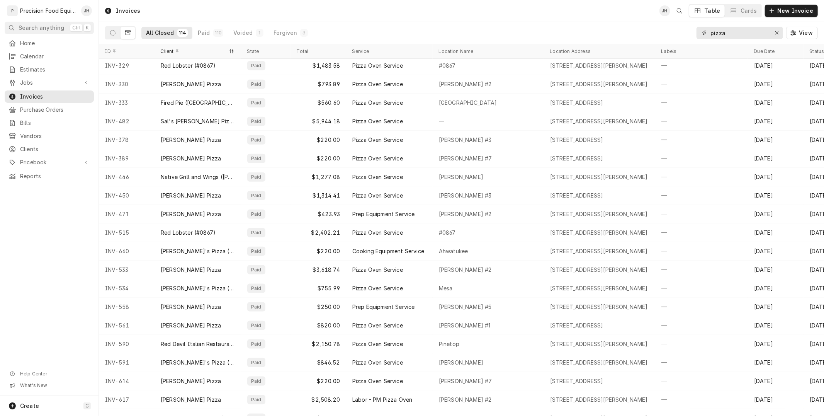
click at [735, 29] on input "pizza" at bounding box center [739, 33] width 58 height 12
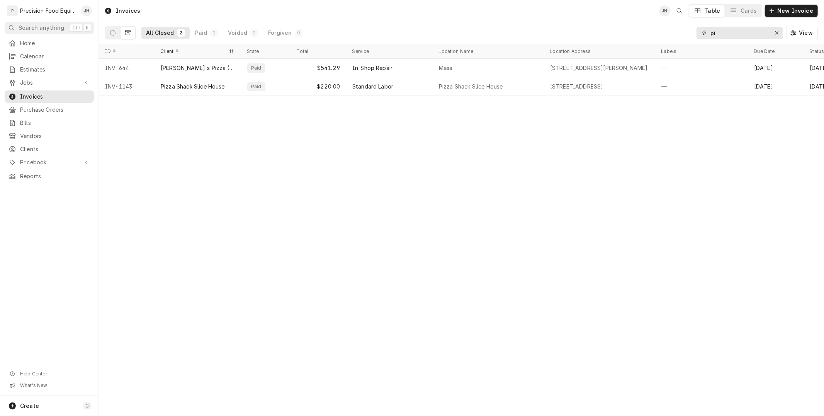
type input "p"
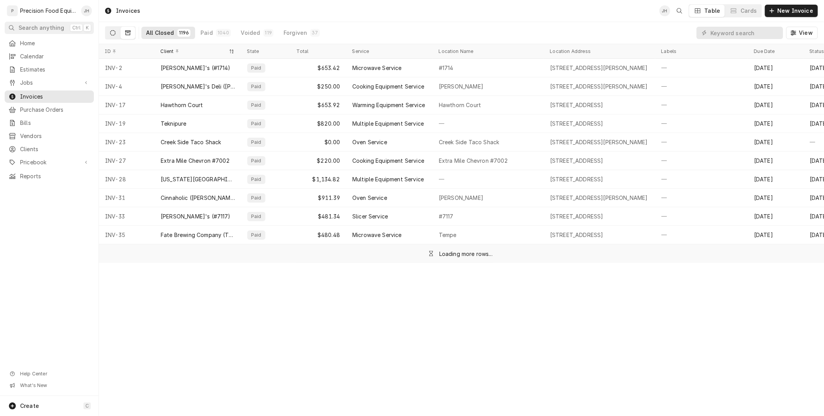
click at [113, 36] on button "Dynamic Content Wrapper" at bounding box center [112, 33] width 15 height 12
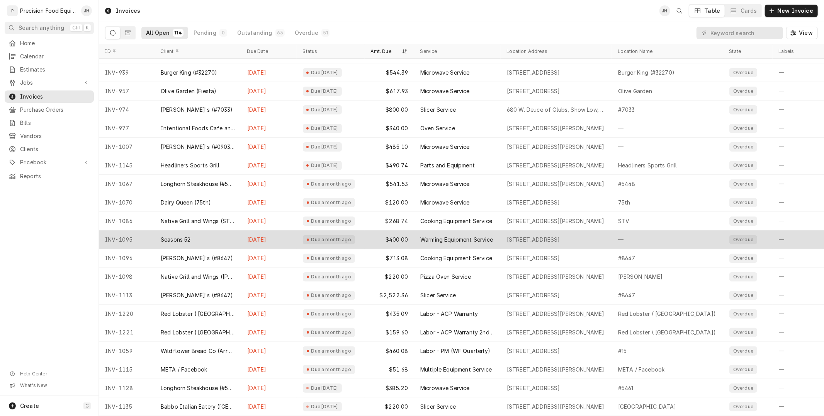
scroll to position [0, 0]
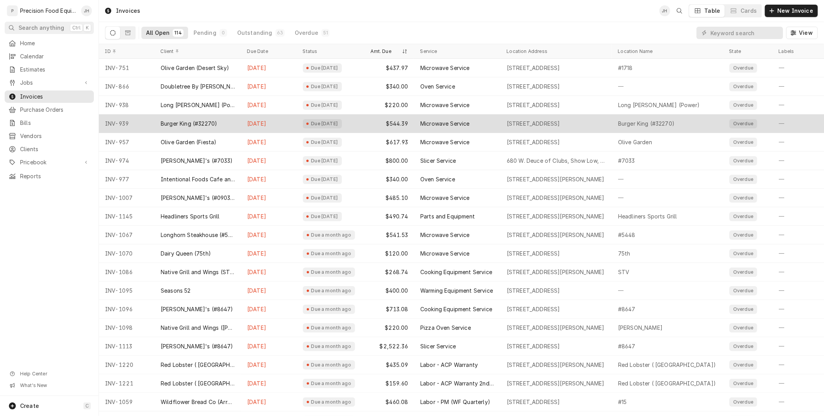
click at [449, 124] on div "Microwave Service" at bounding box center [444, 124] width 49 height 8
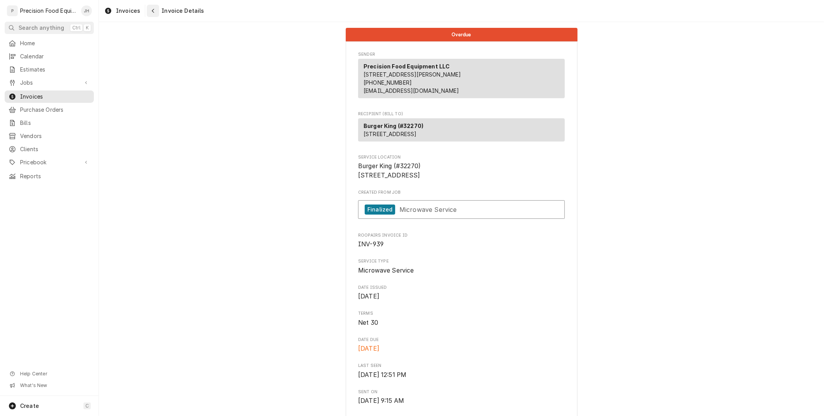
drag, startPoint x: 151, startPoint y: 5, endPoint x: 151, endPoint y: 0, distance: 5.1
click at [151, 5] on button "Navigate back" at bounding box center [153, 11] width 12 height 12
